Goal: Task Accomplishment & Management: Manage account settings

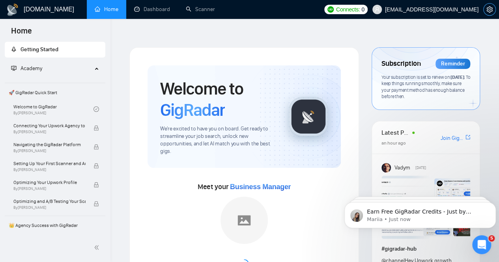
click at [487, 11] on icon "setting" at bounding box center [490, 9] width 6 height 6
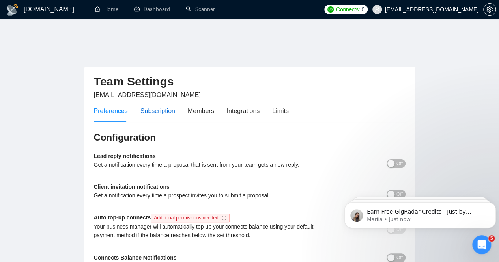
click at [160, 106] on div "Subscription" at bounding box center [158, 111] width 35 height 10
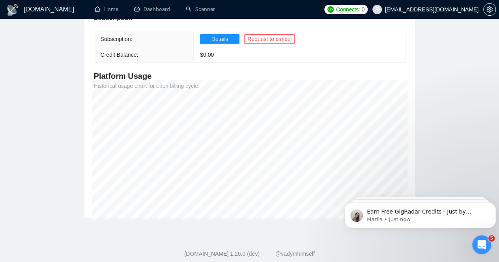
scroll to position [29, 0]
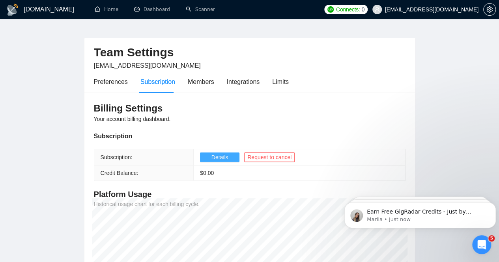
click at [212, 153] on span "Details" at bounding box center [220, 157] width 17 height 9
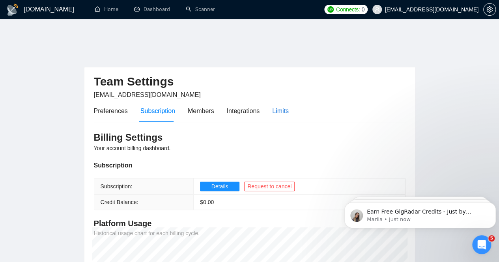
click at [279, 106] on div "Limits" at bounding box center [280, 111] width 17 height 10
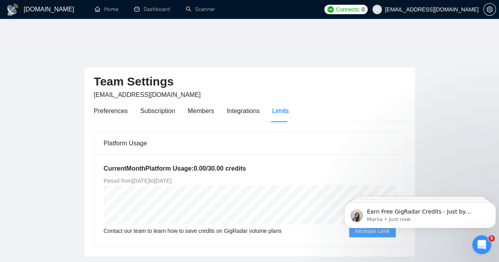
drag, startPoint x: 144, startPoint y: 164, endPoint x: 221, endPoint y: 165, distance: 77.0
click at [173, 178] on span "Period from [DATE] to [DATE] ." at bounding box center [138, 181] width 69 height 6
click at [230, 165] on div "Current Month Platform Usage: 0.00 / 30.00 credits Period from [DATE] to [DATE]…" at bounding box center [249, 201] width 311 height 92
drag, startPoint x: 227, startPoint y: 165, endPoint x: 193, endPoint y: 167, distance: 33.6
click at [193, 167] on div "Current Month Platform Usage: 0.00 / 30.00 credits Period from [DATE] to [DATE]…" at bounding box center [249, 201] width 311 height 92
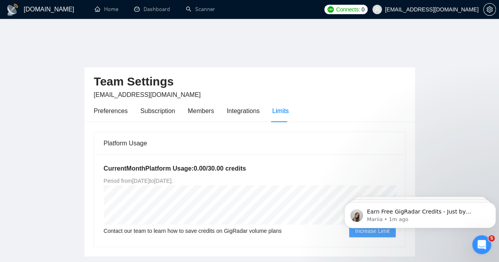
click at [331, 155] on div "Current Month Platform Usage: 0.00 / 30.00 credits Period from [DATE] to [DATE]…" at bounding box center [249, 201] width 311 height 92
click at [99, 9] on link "Home" at bounding box center [107, 9] width 24 height 7
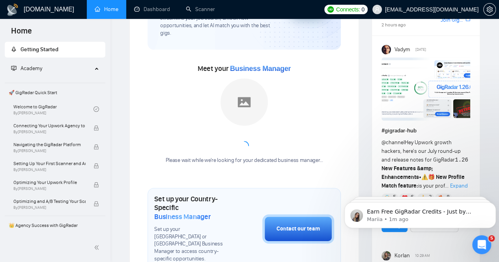
scroll to position [276, 0]
